Goal: Task Accomplishment & Management: Manage account settings

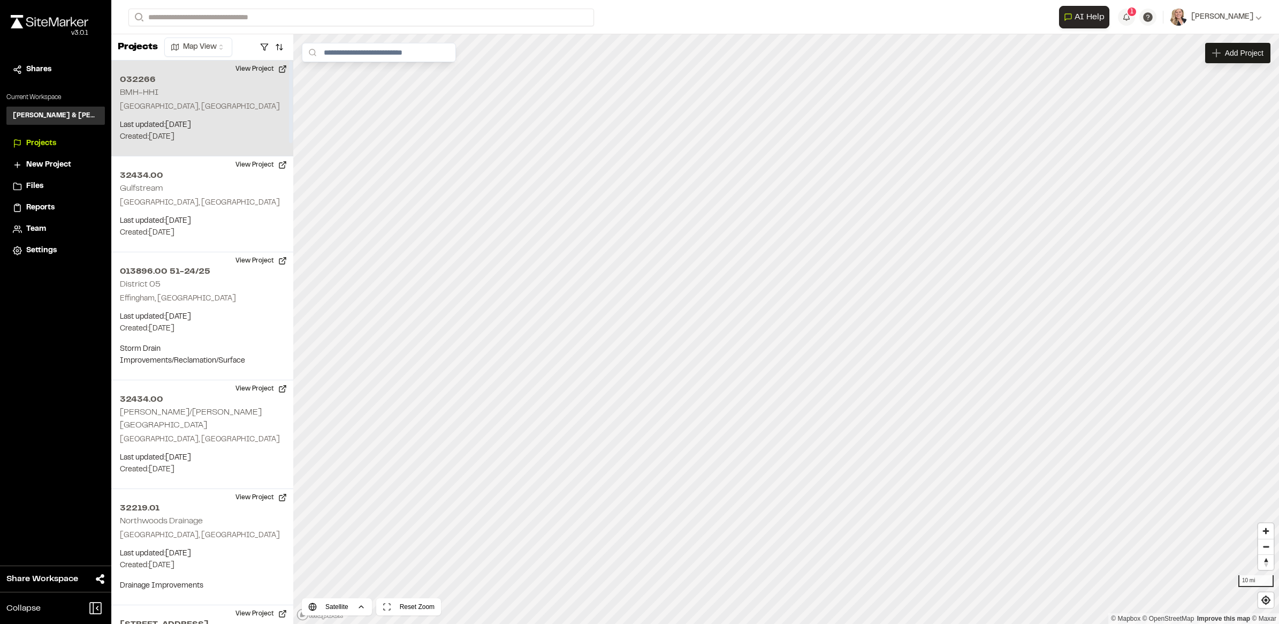
click at [190, 139] on p "Created: [DATE]" at bounding box center [202, 137] width 165 height 12
click at [815, 311] on icon "Map marker" at bounding box center [816, 310] width 6 height 6
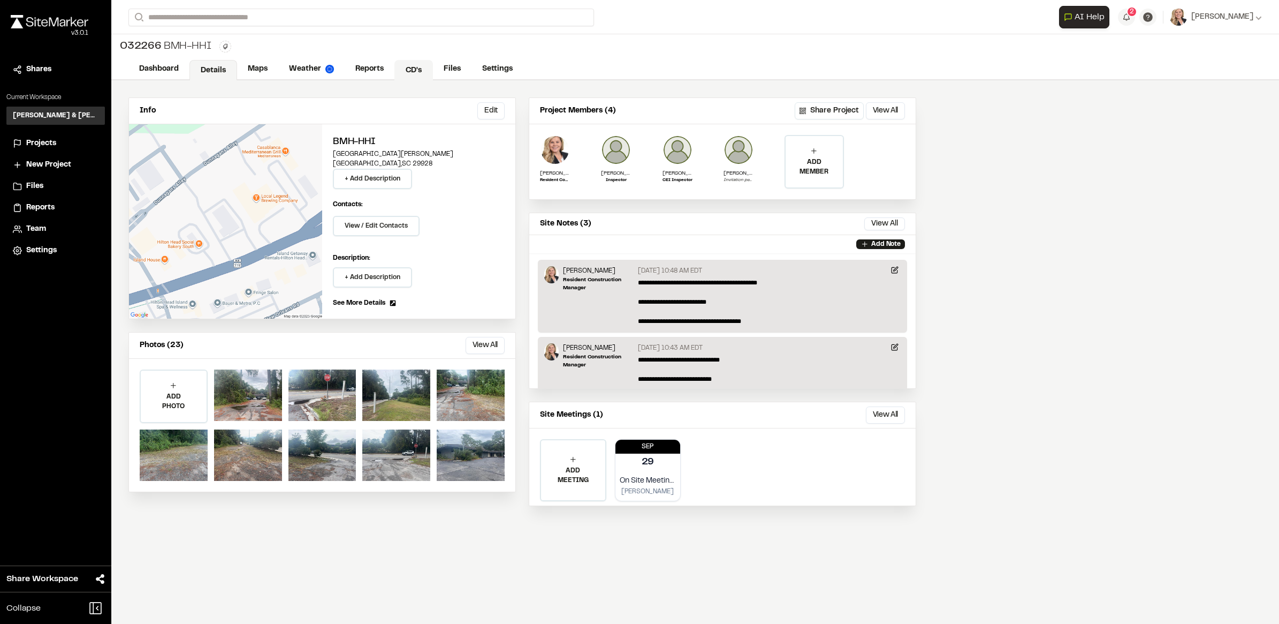
click at [410, 69] on link "CD's" at bounding box center [414, 70] width 39 height 20
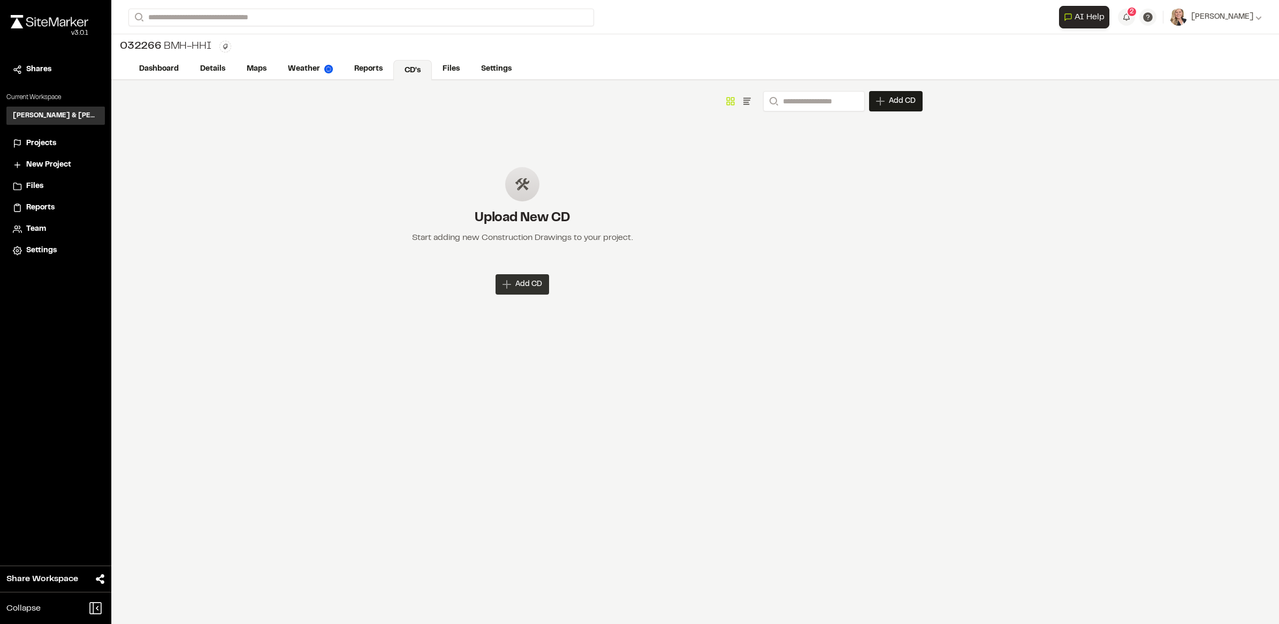
click at [522, 282] on span "Add CD" at bounding box center [528, 284] width 27 height 11
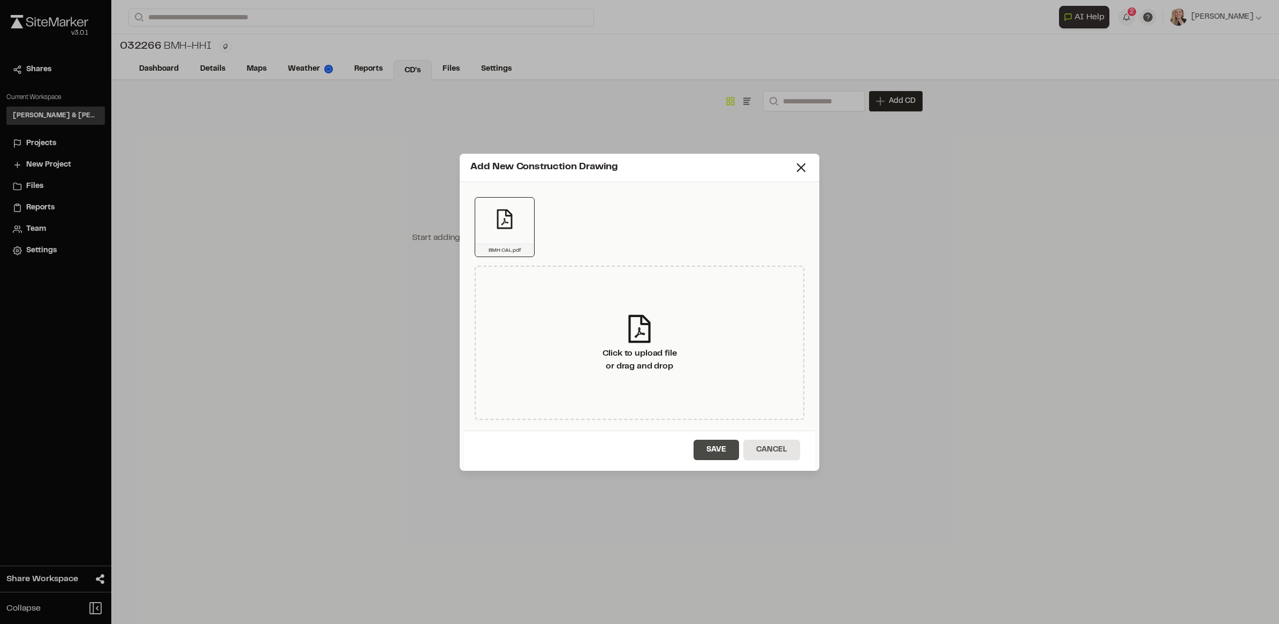
click at [703, 450] on button "Save" at bounding box center [716, 449] width 45 height 20
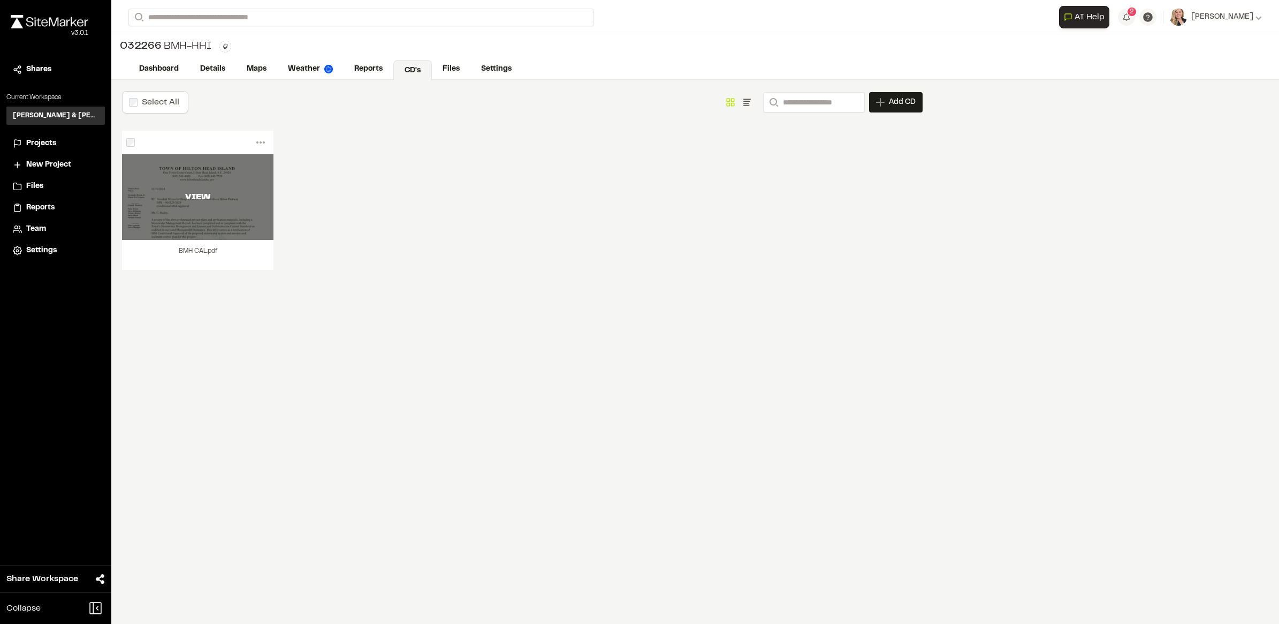
click at [221, 209] on div "VIEW" at bounding box center [197, 197] width 151 height 86
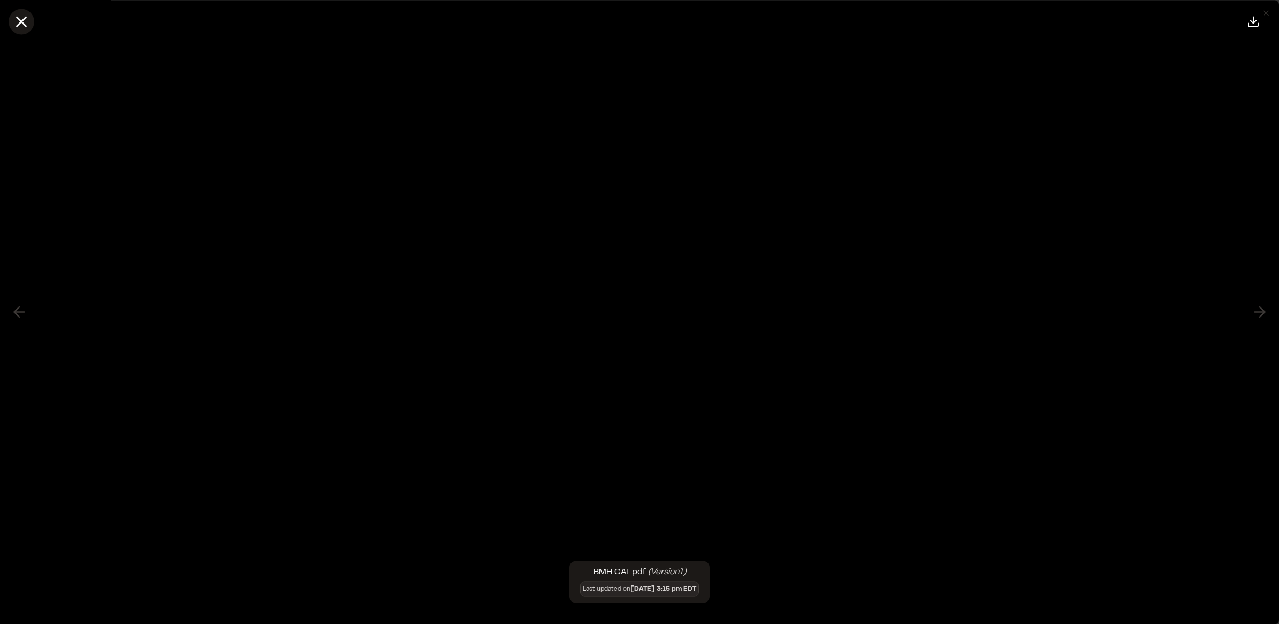
click at [24, 26] on icon at bounding box center [21, 21] width 18 height 18
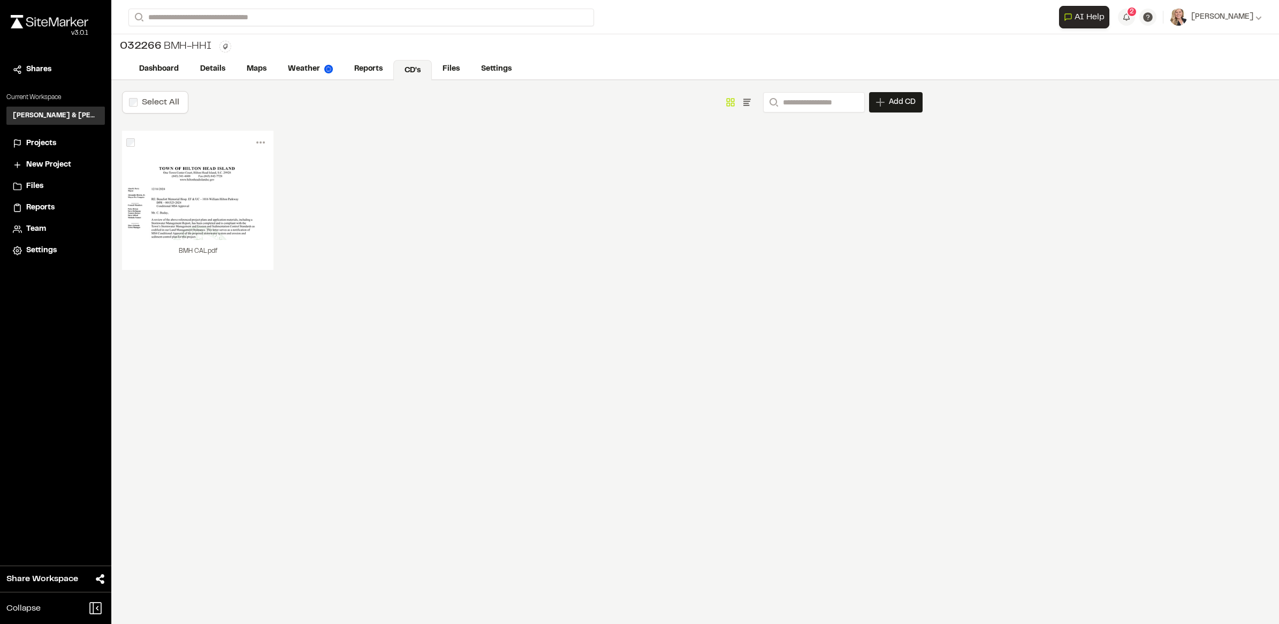
click at [672, 214] on div "Menu View Download Share Upload New Version Delete Delete | BMH CAL.pdf Are you…" at bounding box center [522, 211] width 801 height 161
click at [419, 73] on link "CD's" at bounding box center [412, 70] width 39 height 20
click at [897, 110] on div "Add CD" at bounding box center [896, 102] width 54 height 20
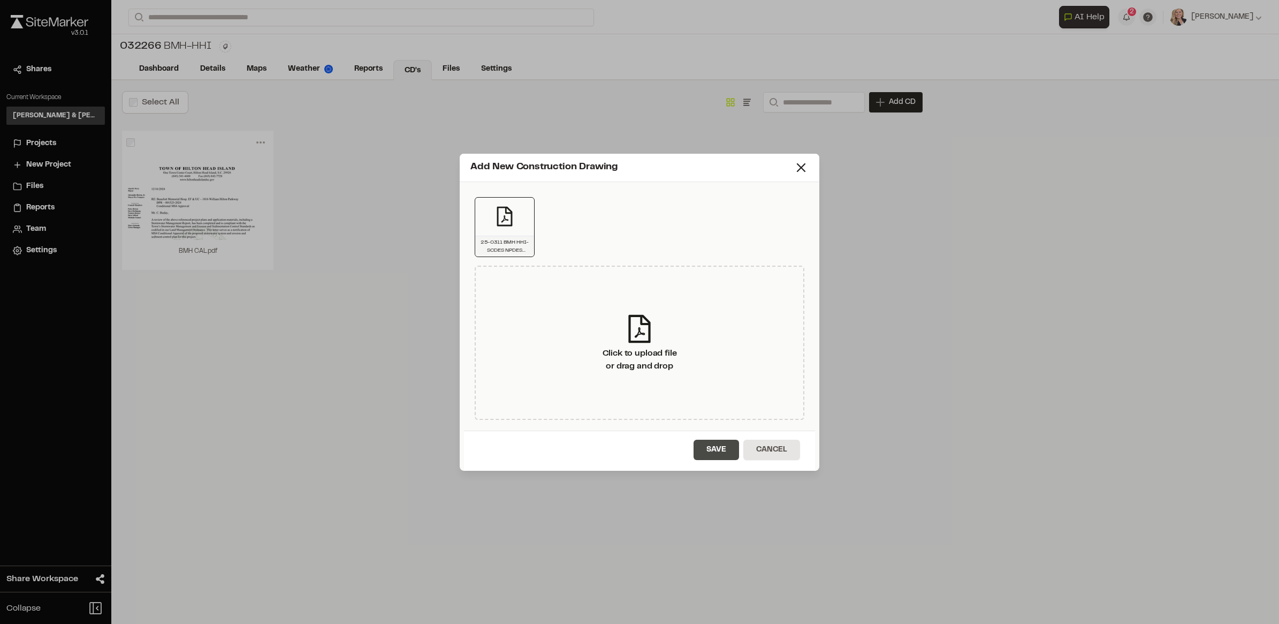
click at [705, 447] on button "Save" at bounding box center [716, 449] width 45 height 20
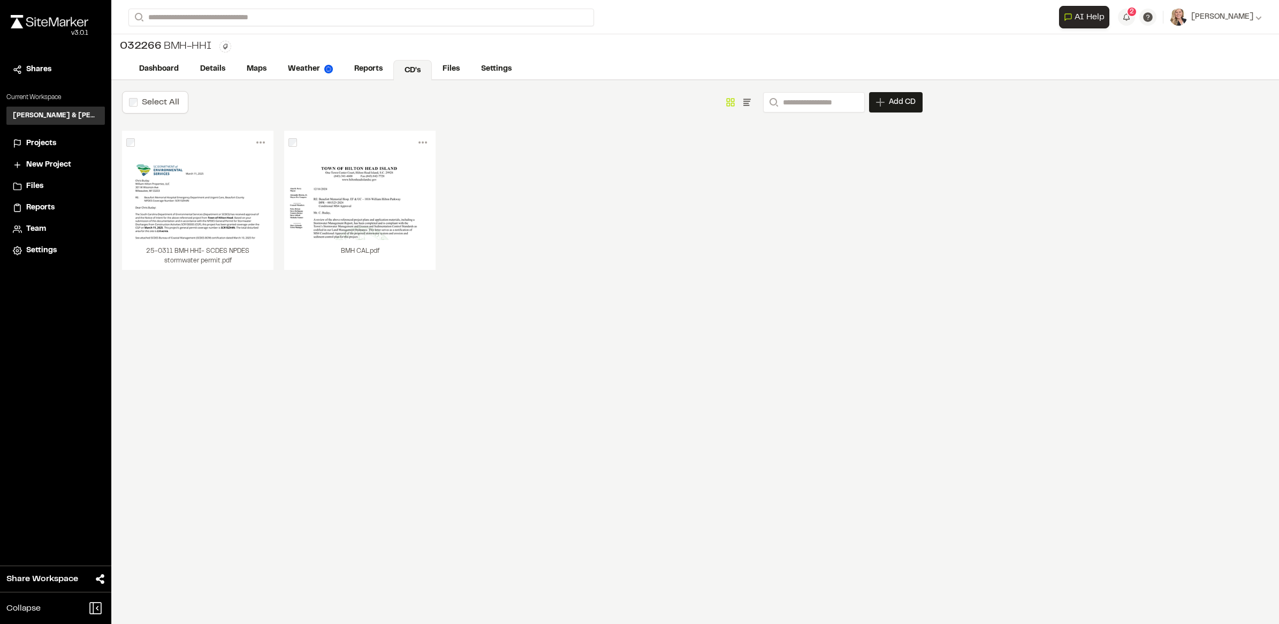
click at [456, 456] on div "Select All Show as Grid Show as List Search Add CD Add New Construction Drawing…" at bounding box center [522, 351] width 822 height 543
click at [897, 95] on div "Add CD" at bounding box center [896, 102] width 54 height 20
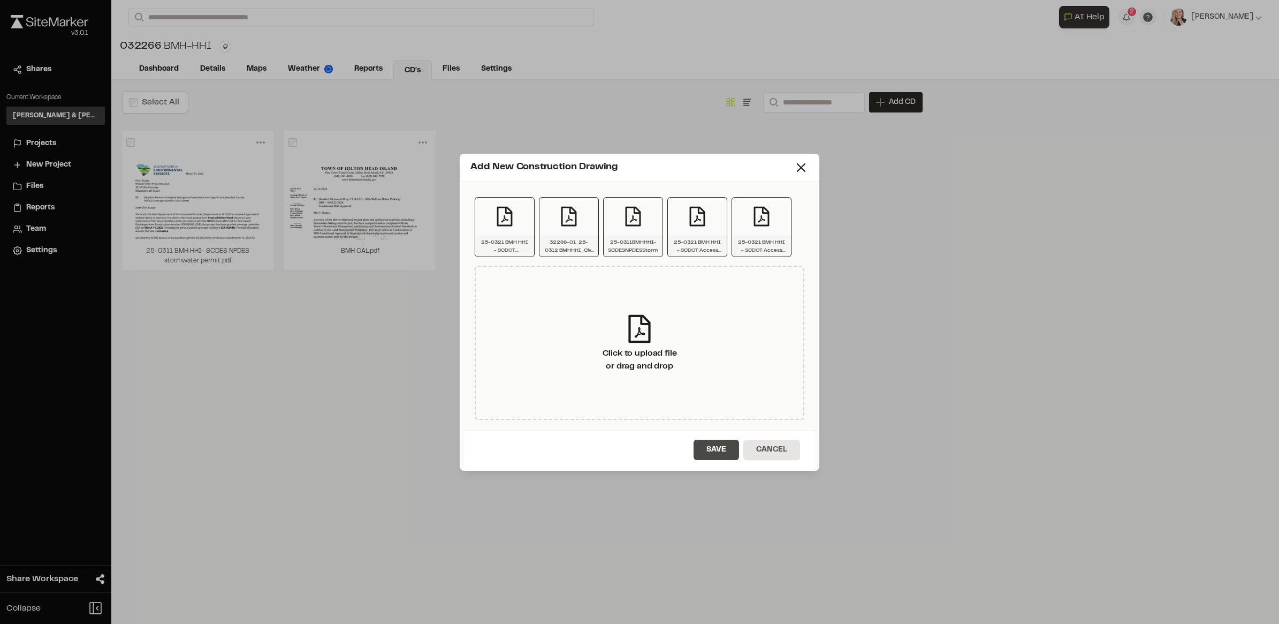
click at [717, 442] on button "Save" at bounding box center [716, 449] width 45 height 20
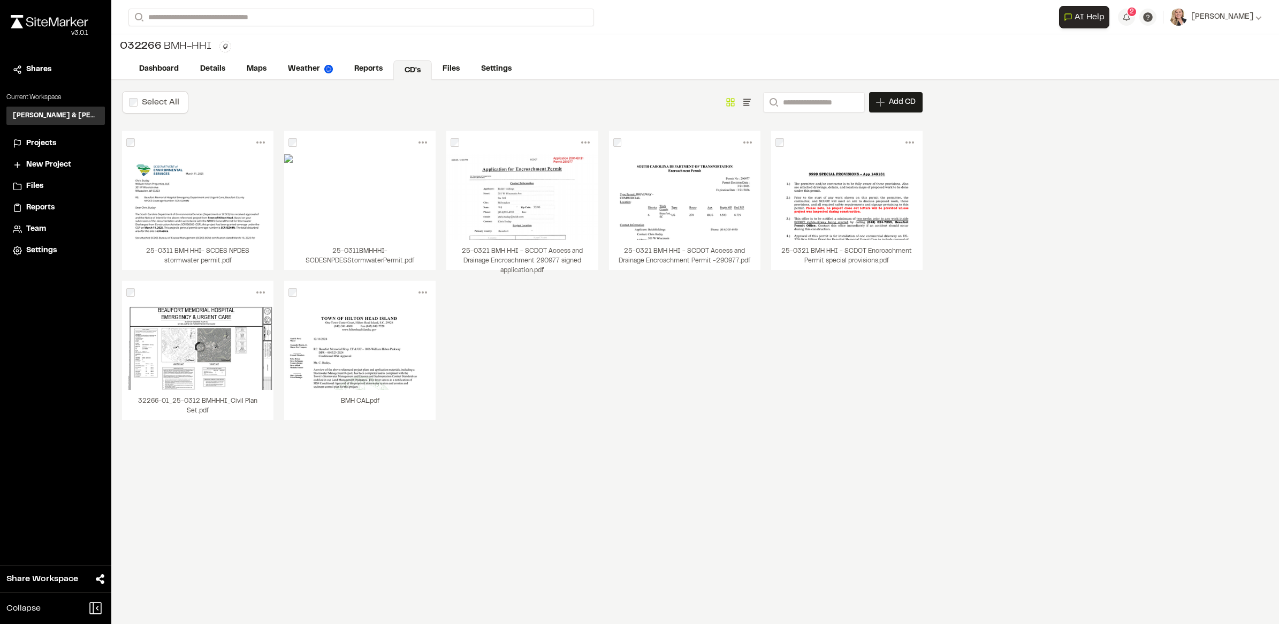
click at [715, 382] on div "Menu View Download Share Upload New Version Delete Delete | 25-0311 BMH HHI- SC…" at bounding box center [522, 286] width 801 height 310
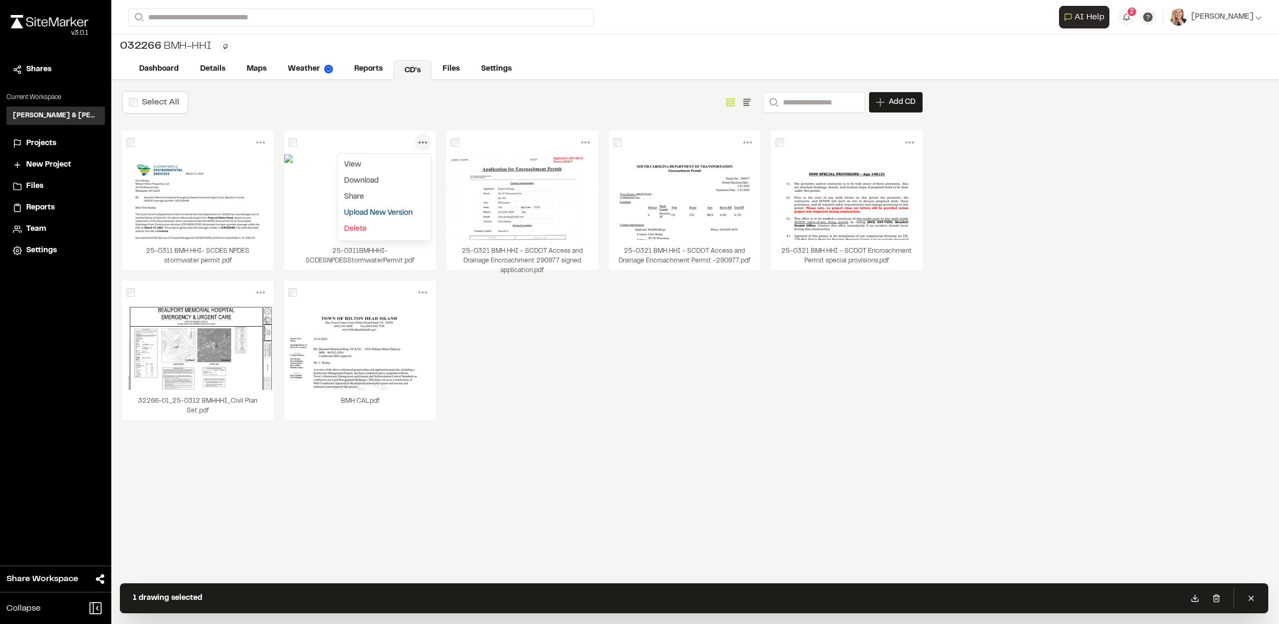
click at [429, 143] on icon at bounding box center [422, 142] width 17 height 17
click at [427, 146] on icon at bounding box center [422, 142] width 17 height 17
click at [354, 231] on link "Delete" at bounding box center [384, 229] width 93 height 16
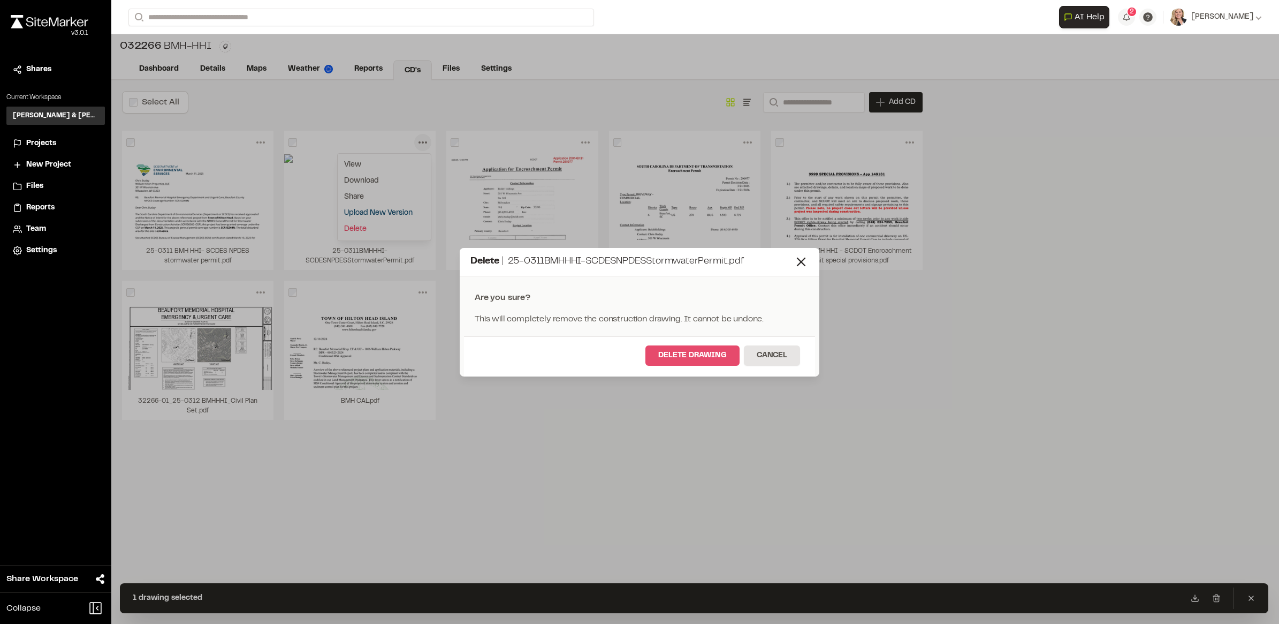
click at [719, 352] on button "Delete Drawing" at bounding box center [693, 355] width 94 height 20
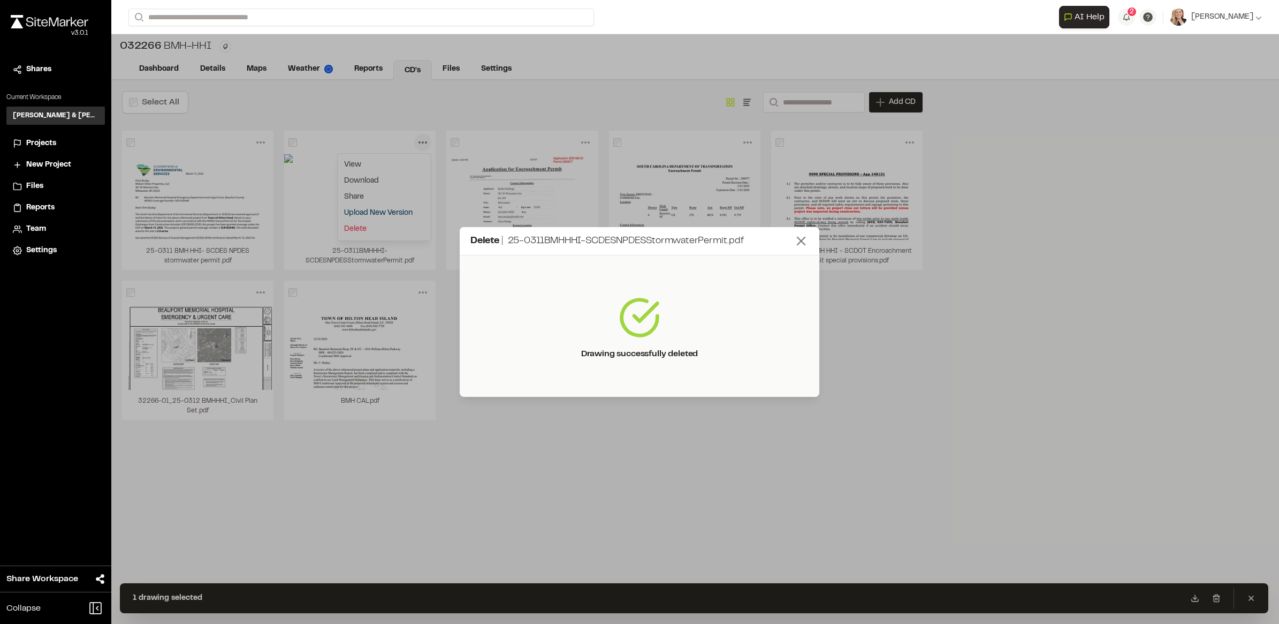
click at [801, 234] on icon at bounding box center [801, 240] width 15 height 15
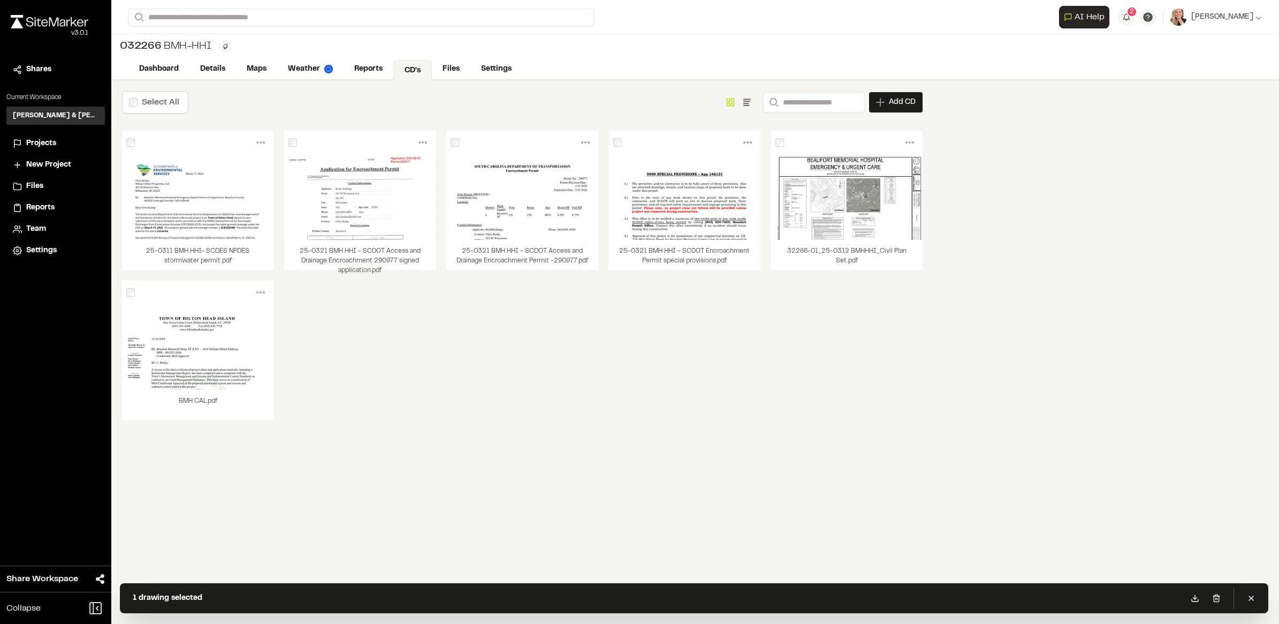
click at [695, 348] on div "Menu View Download Share Upload New Version Delete Delete | 25-0311 BMH HHI- SC…" at bounding box center [522, 286] width 801 height 310
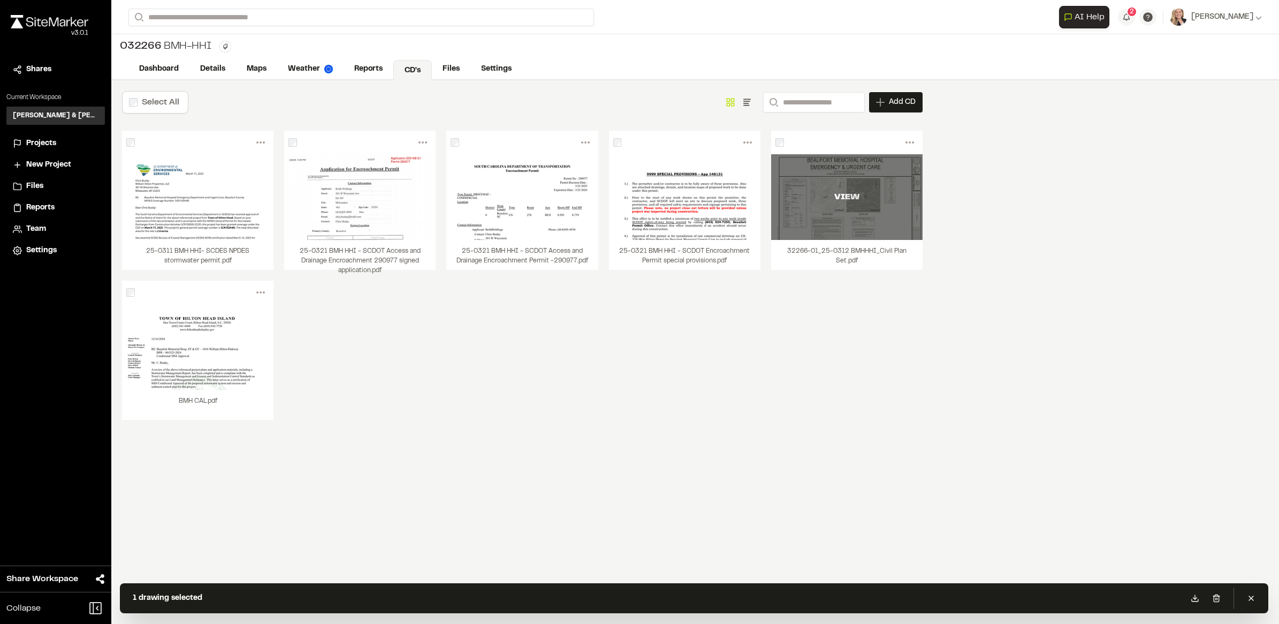
click at [879, 210] on div "VIEW" at bounding box center [846, 197] width 151 height 86
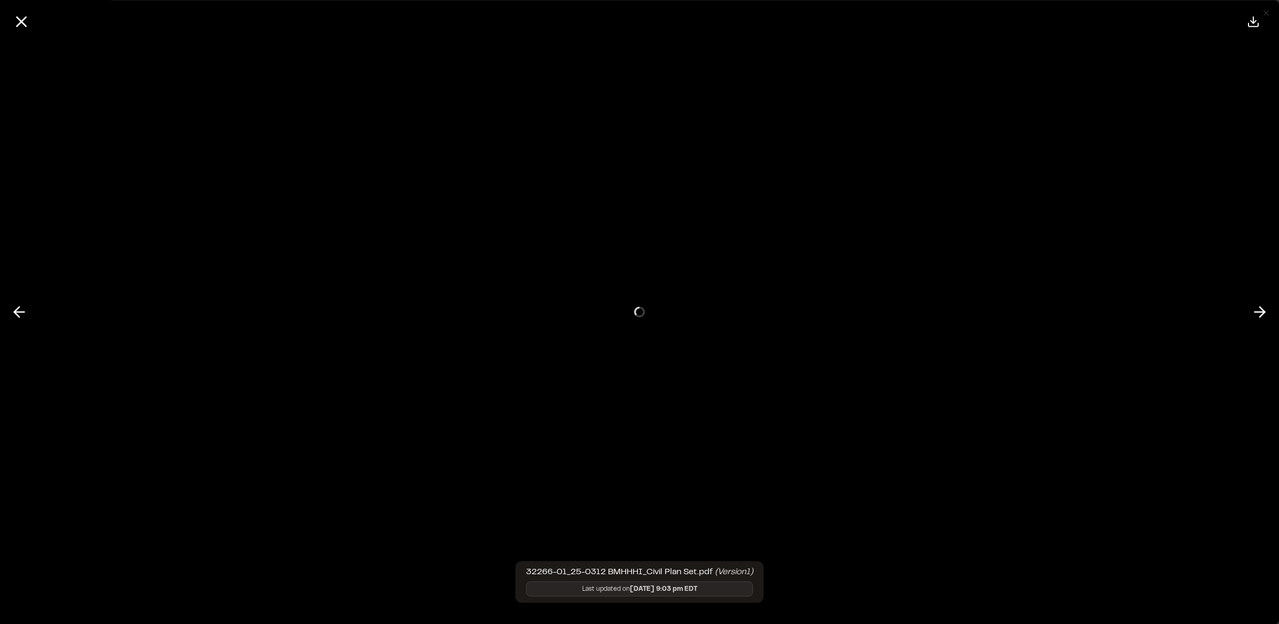
click at [879, 210] on div at bounding box center [640, 312] width 1322 height 624
click at [7, 43] on iframe at bounding box center [639, 312] width 1279 height 624
